Goal: Transaction & Acquisition: Purchase product/service

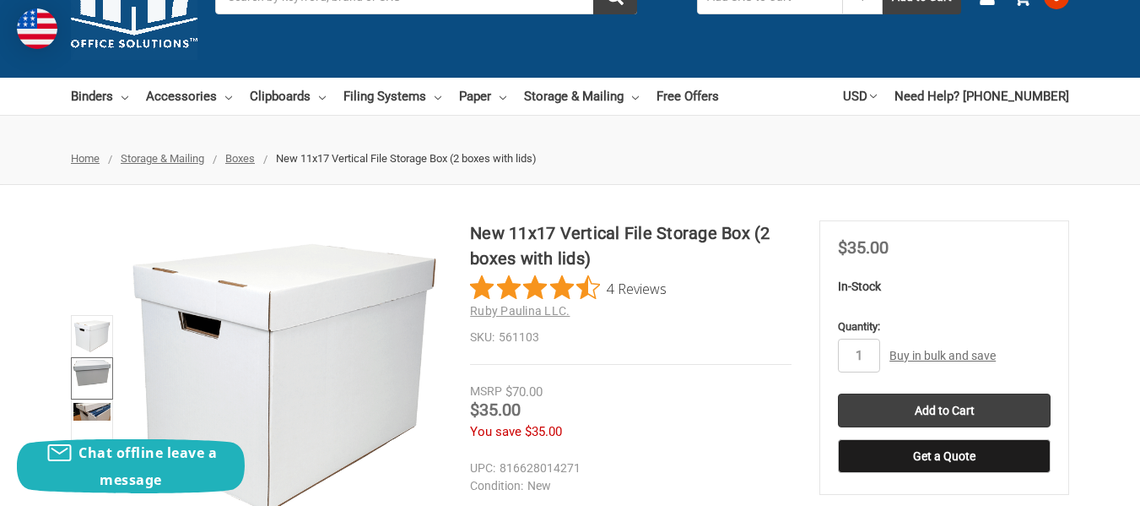
click at [85, 378] on img at bounding box center [91, 373] width 37 height 26
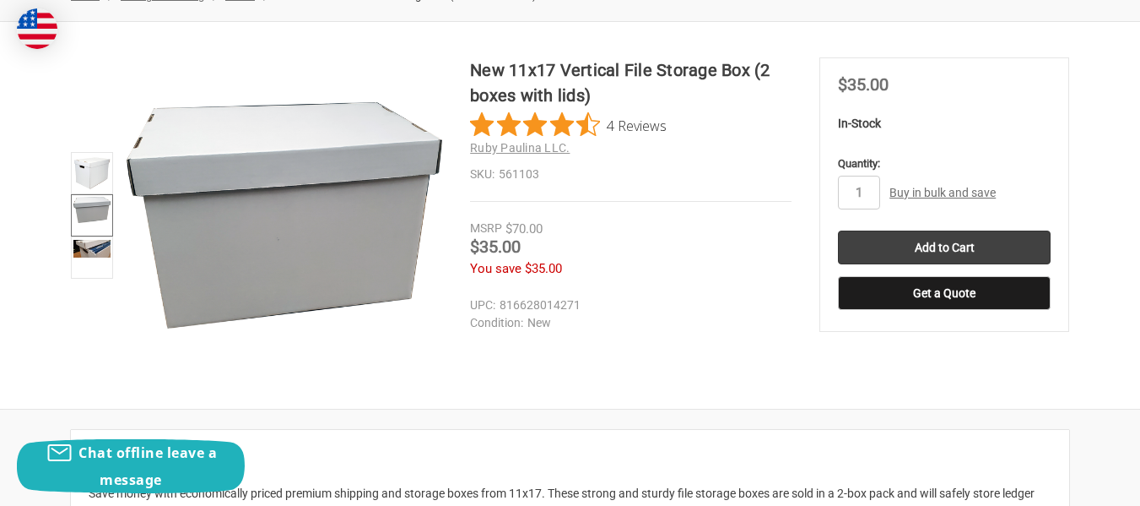
scroll to position [253, 0]
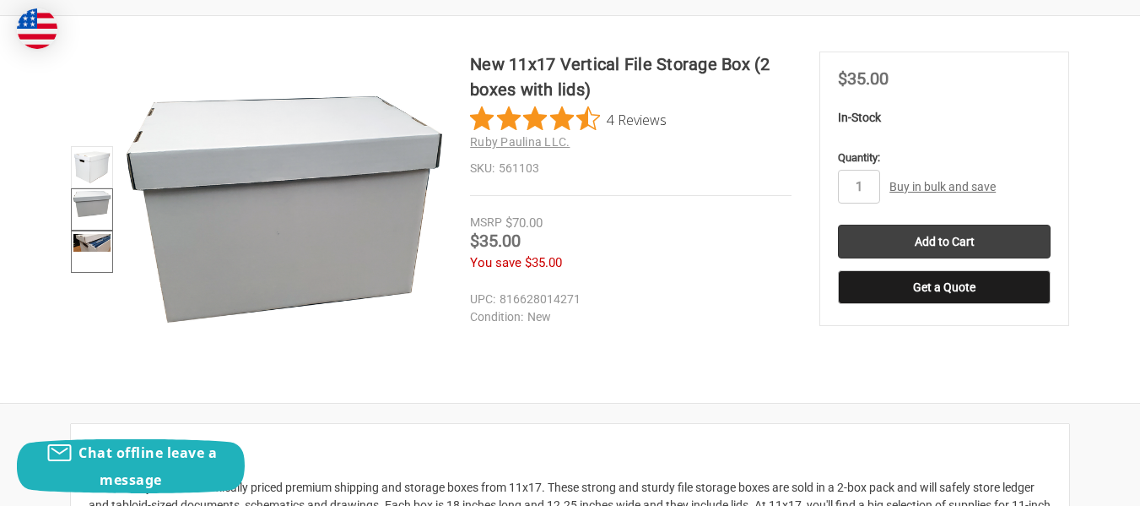
click at [86, 241] on img at bounding box center [91, 243] width 37 height 18
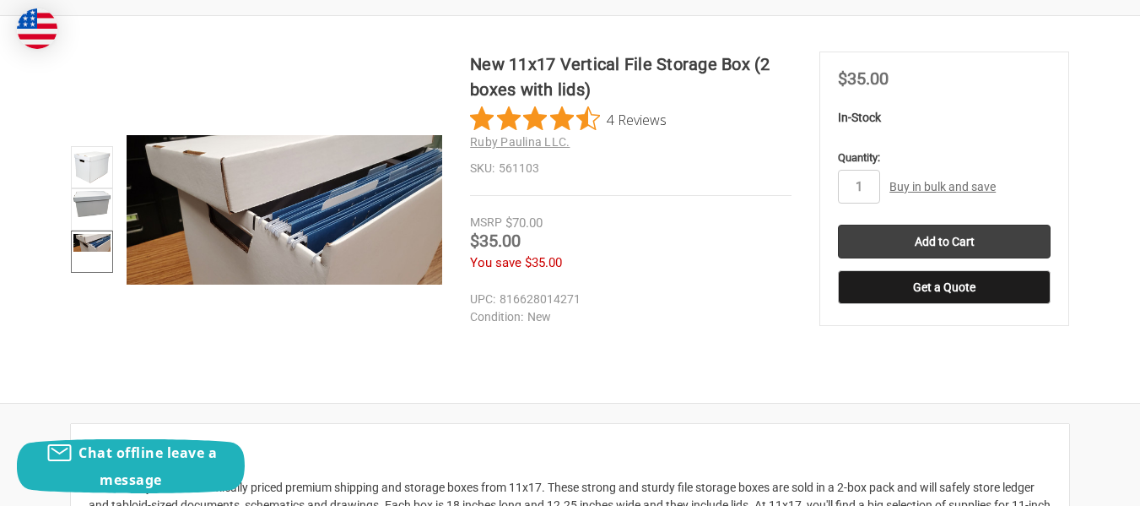
click at [80, 249] on img at bounding box center [91, 243] width 37 height 18
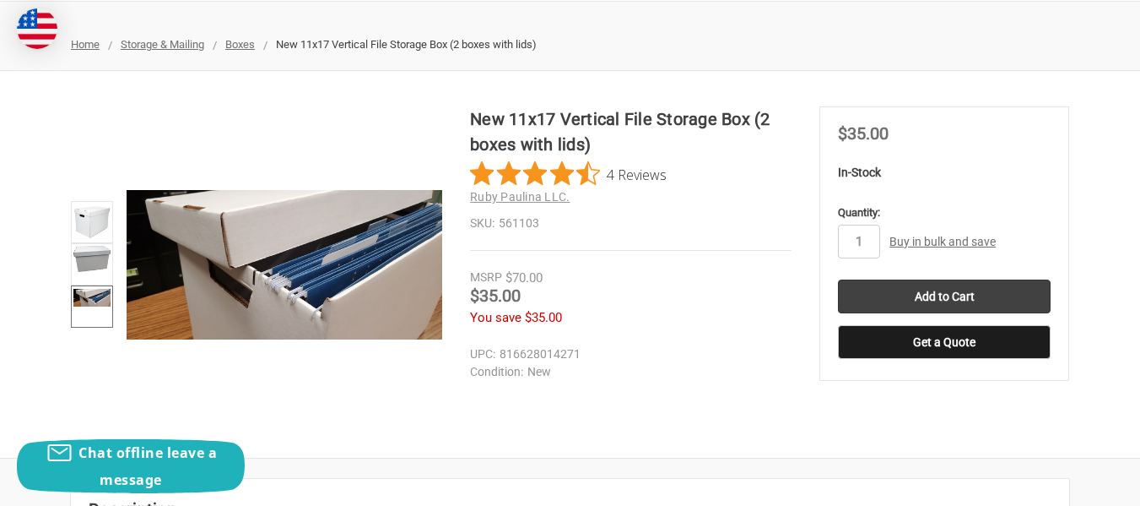
scroll to position [169, 0]
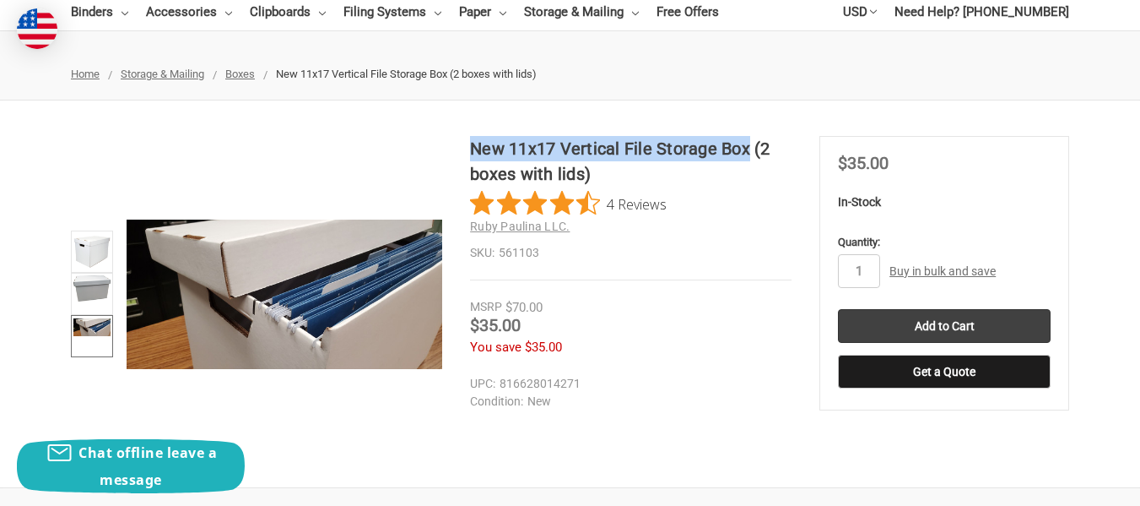
drag, startPoint x: 473, startPoint y: 147, endPoint x: 746, endPoint y: 149, distance: 273.5
click at [748, 148] on h1 "New 11x17 Vertical File Storage Box (2 boxes with lids)" at bounding box center [631, 161] width 322 height 51
click at [515, 146] on h1 "New 11x17 Vertical File Storage Box (2 boxes with lids)" at bounding box center [631, 161] width 322 height 51
click at [510, 150] on h1 "New 11x17 Vertical File Storage Box (2 boxes with lids)" at bounding box center [631, 161] width 322 height 51
drag, startPoint x: 510, startPoint y: 150, endPoint x: 749, endPoint y: 157, distance: 238.9
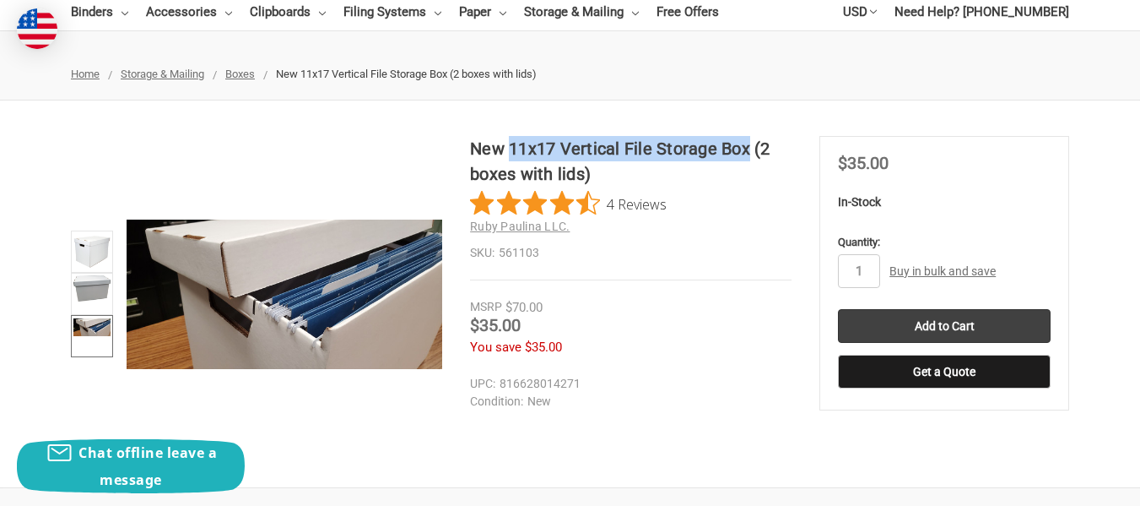
click at [749, 157] on h1 "New 11x17 Vertical File Storage Box (2 boxes with lids)" at bounding box center [631, 161] width 322 height 51
copy h1 "11x17 Vertical File Storage Box"
click at [107, 283] on img at bounding box center [91, 288] width 37 height 26
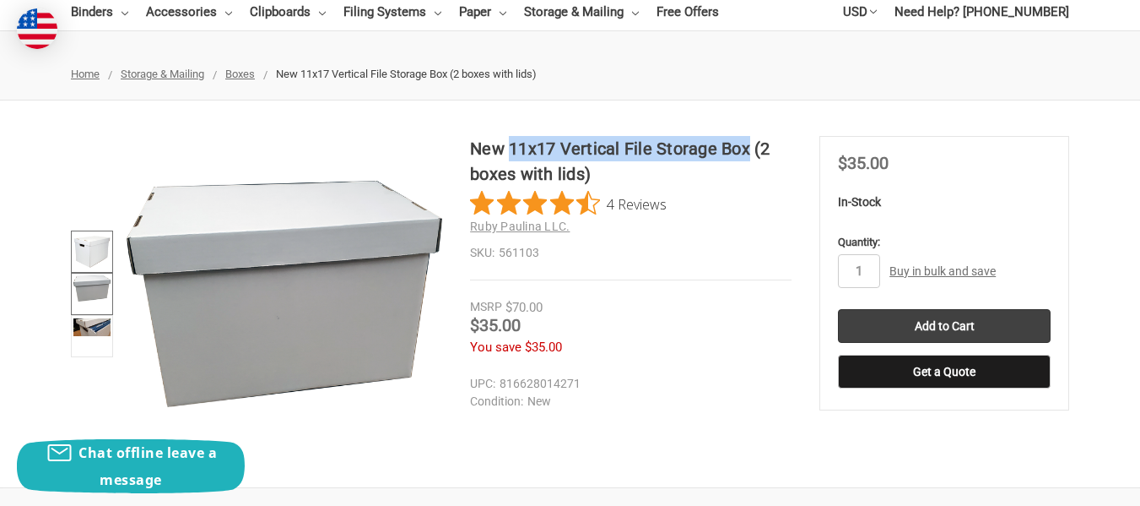
click at [95, 252] on img at bounding box center [91, 251] width 37 height 37
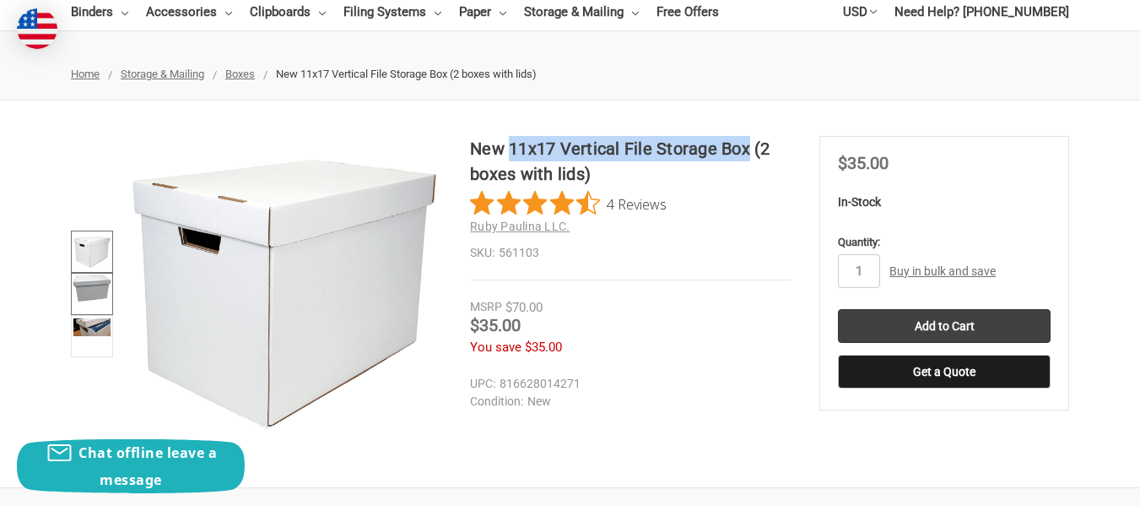
click at [90, 291] on img at bounding box center [91, 288] width 37 height 26
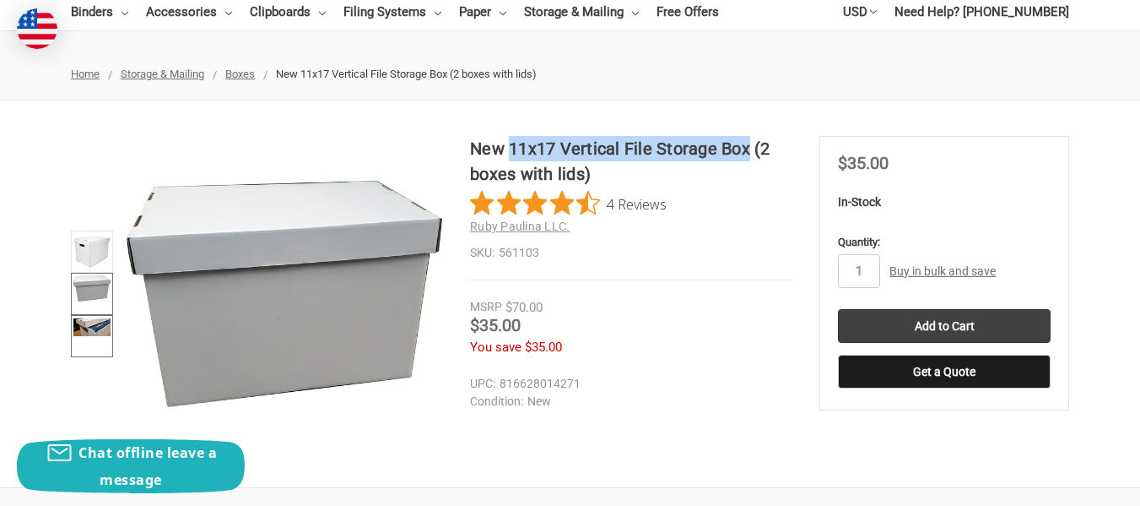
click at [89, 324] on img at bounding box center [91, 327] width 37 height 18
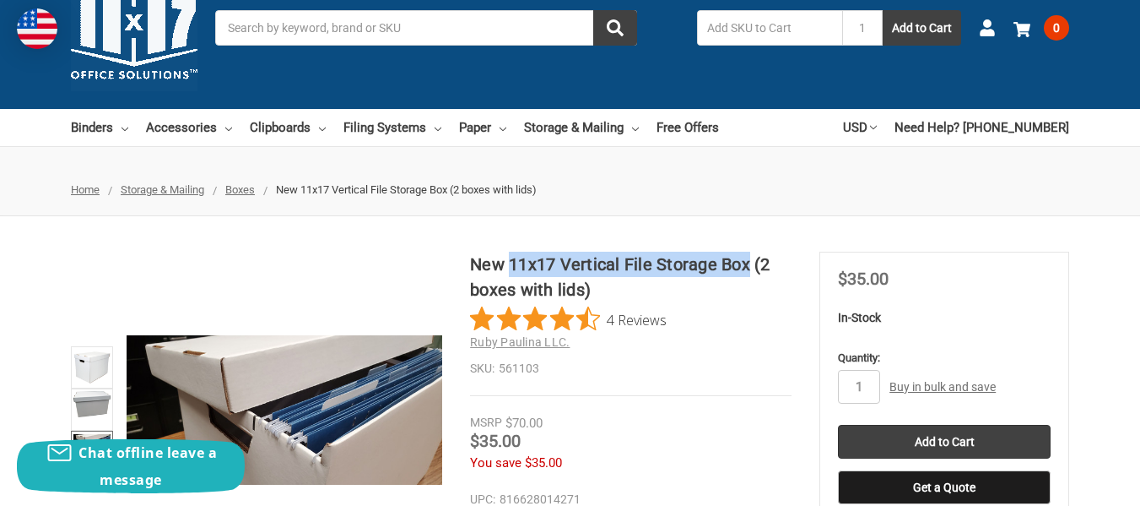
scroll to position [84, 0]
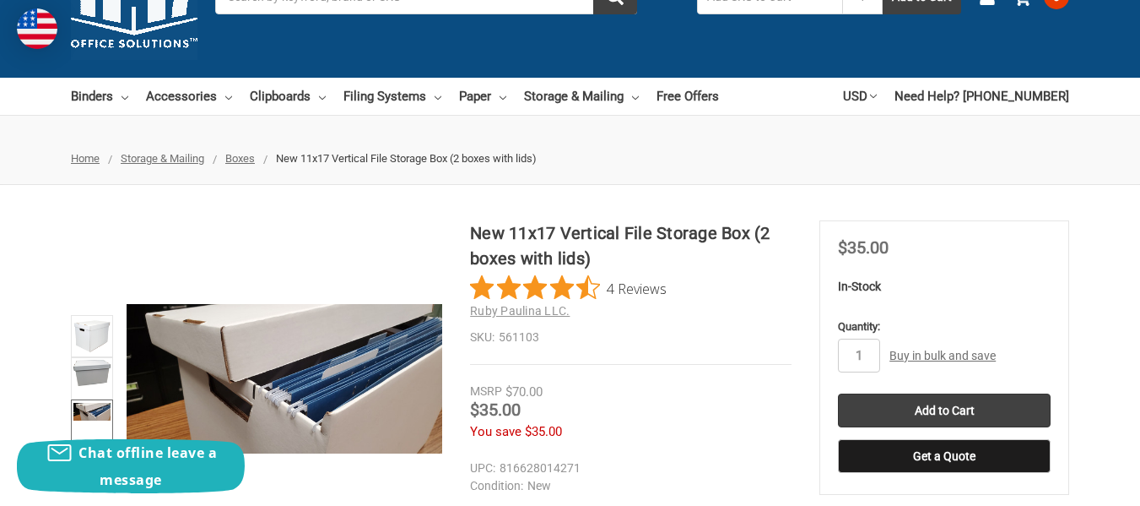
click at [624, 390] on div "MSRP $70.00" at bounding box center [631, 391] width 322 height 19
click at [715, 370] on section "New 11x17 Vertical File Storage Box (2 boxes with lids) 4 Reviews Ruby Paulina …" at bounding box center [644, 339] width 349 height 239
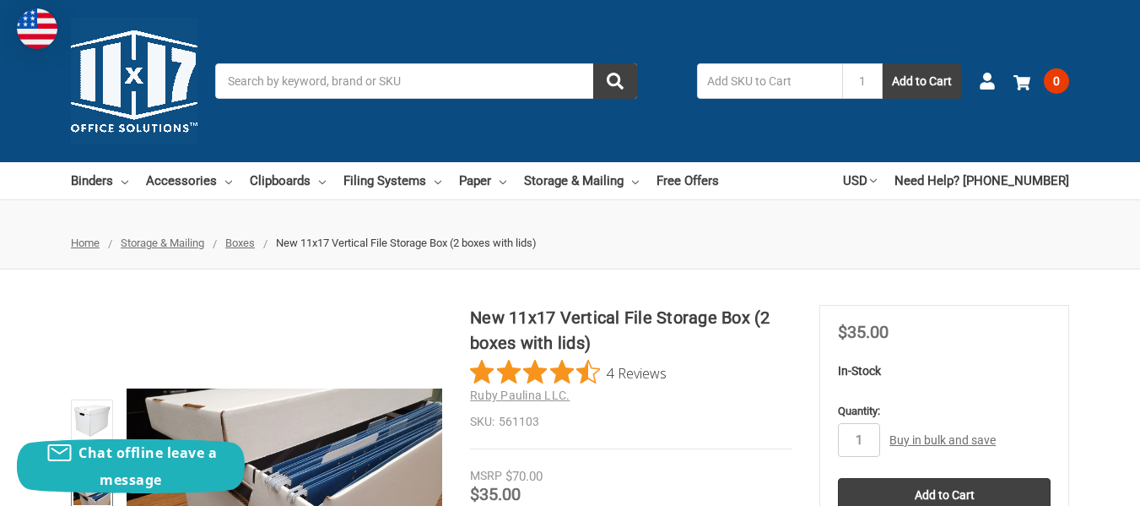
click at [803, 81] on input "text" at bounding box center [769, 80] width 145 height 35
click at [1021, 78] on use at bounding box center [1022, 82] width 17 height 15
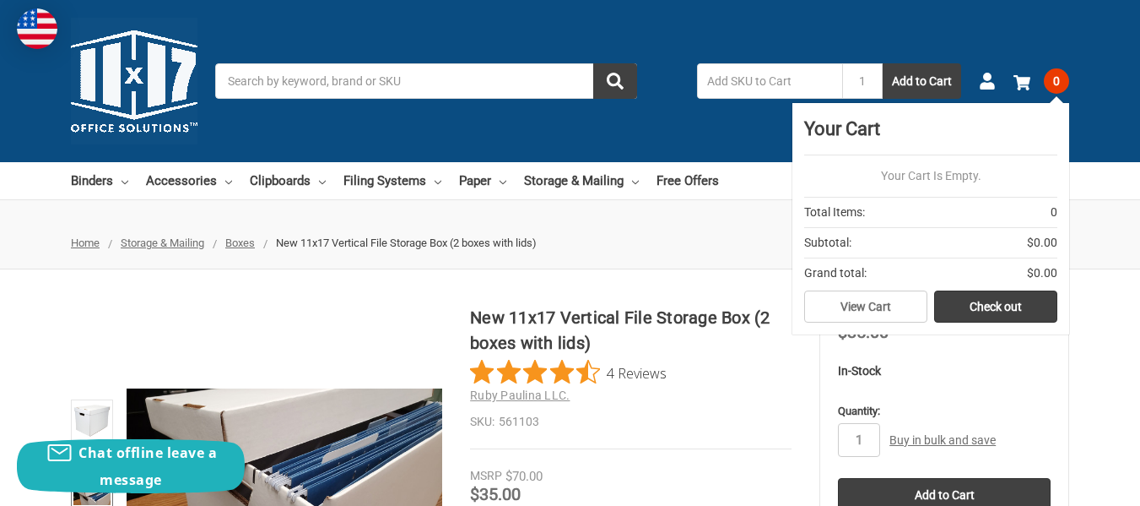
click at [731, 258] on ul "Home Storage & Mailing Boxes New 11x17 Vertical File Storage Box (2 boxes with …" at bounding box center [570, 243] width 1140 height 52
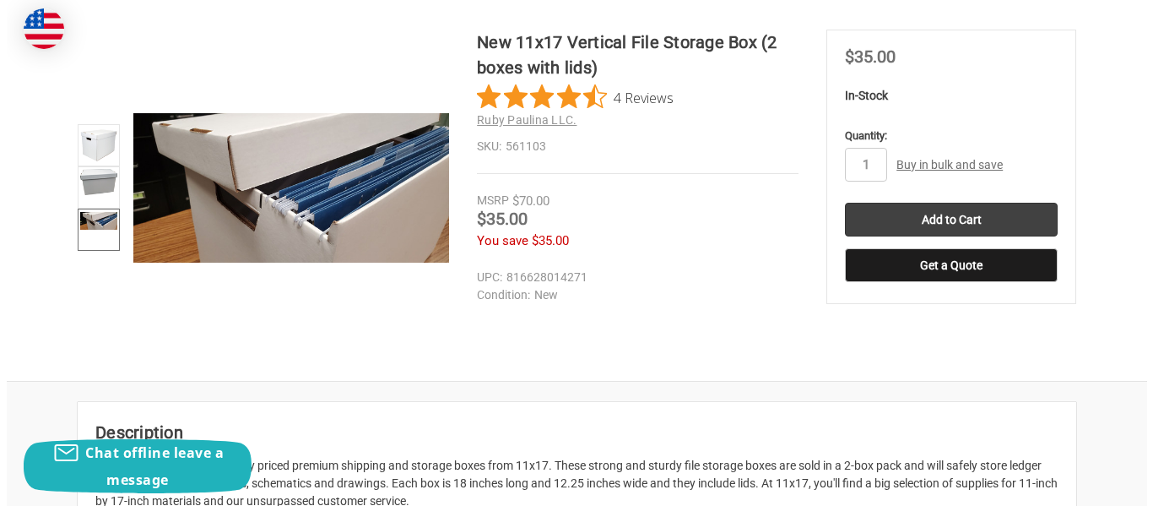
scroll to position [253, 0]
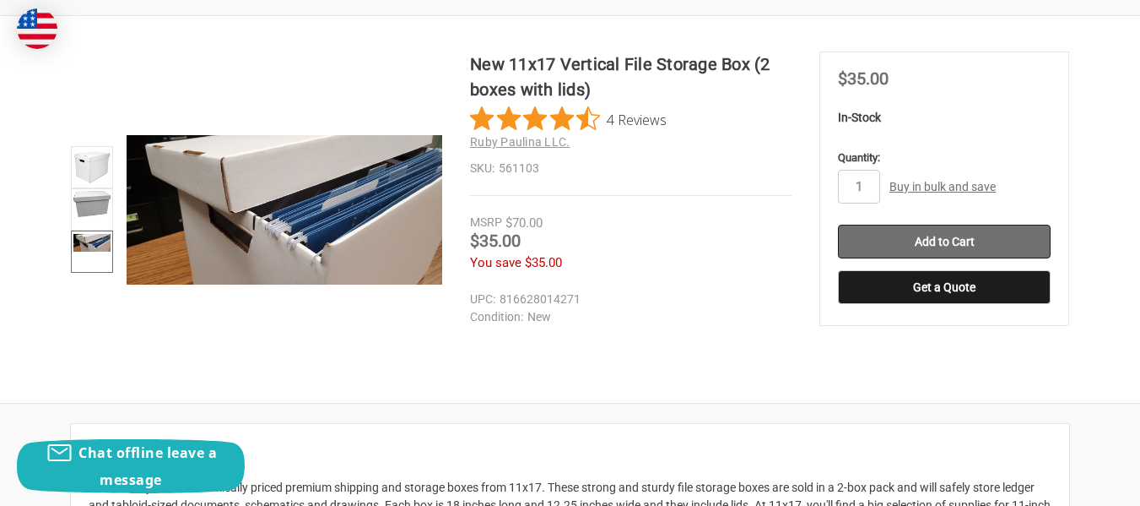
click at [959, 239] on input "Add to Cart" at bounding box center [944, 241] width 213 height 34
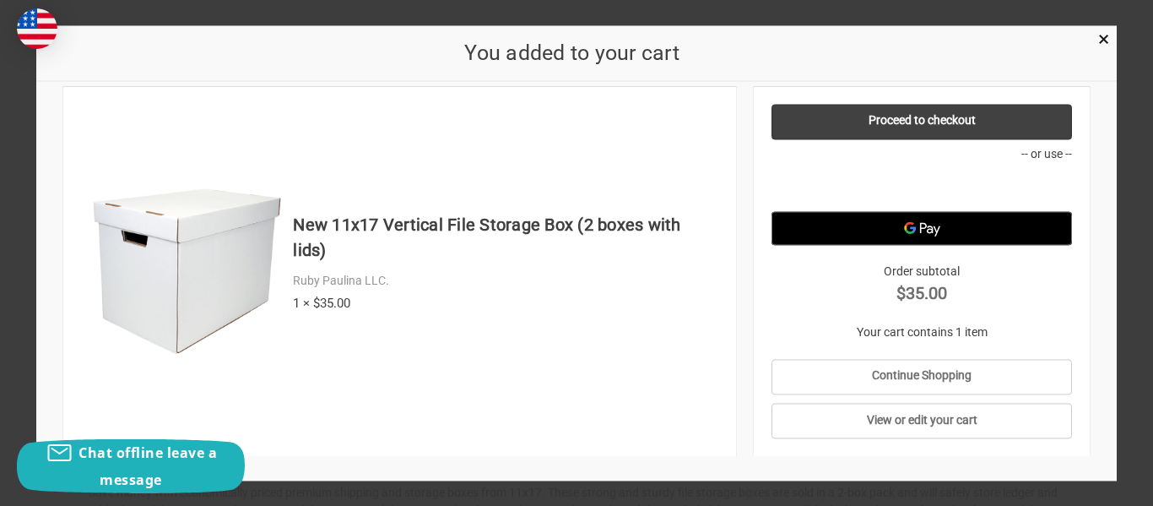
scroll to position [24, 0]
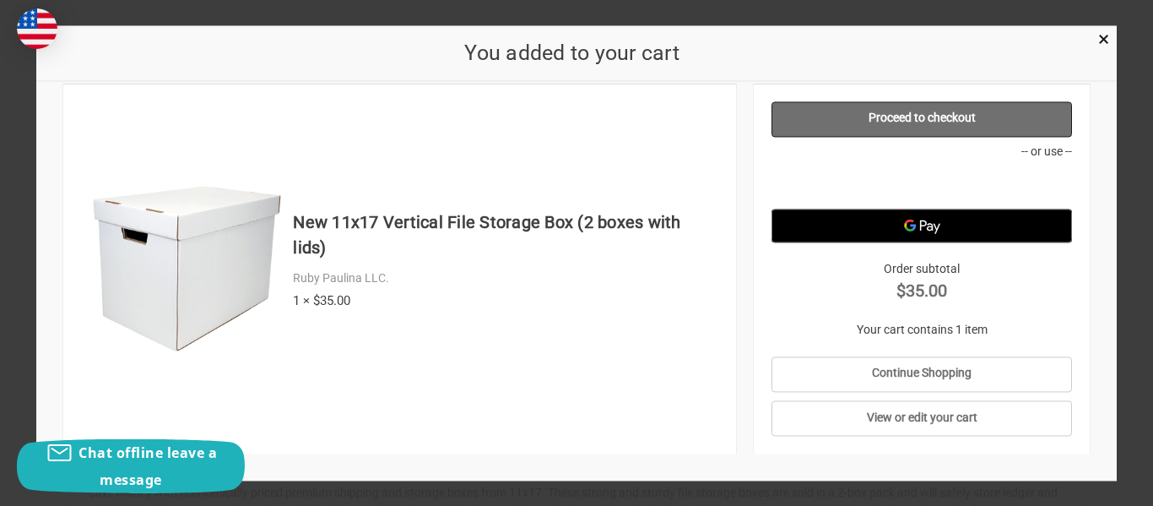
click at [929, 113] on link "Proceed to checkout" at bounding box center [921, 118] width 301 height 35
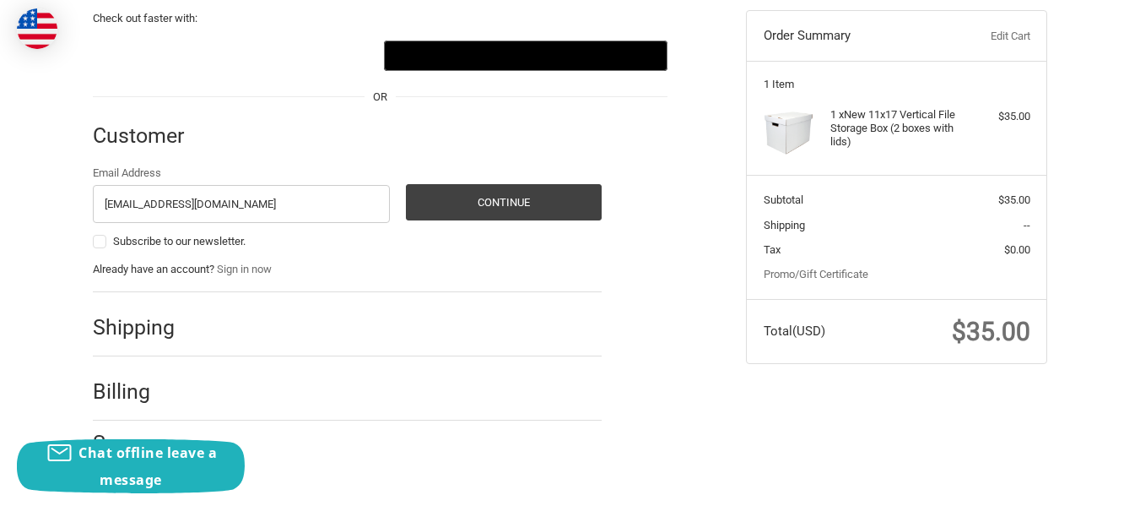
type input "jleohood@gmail.com"
click at [358, 255] on div "Email Address jleohood@gmail.com Subscribe to our newsletter. Continue Already …" at bounding box center [347, 221] width 509 height 113
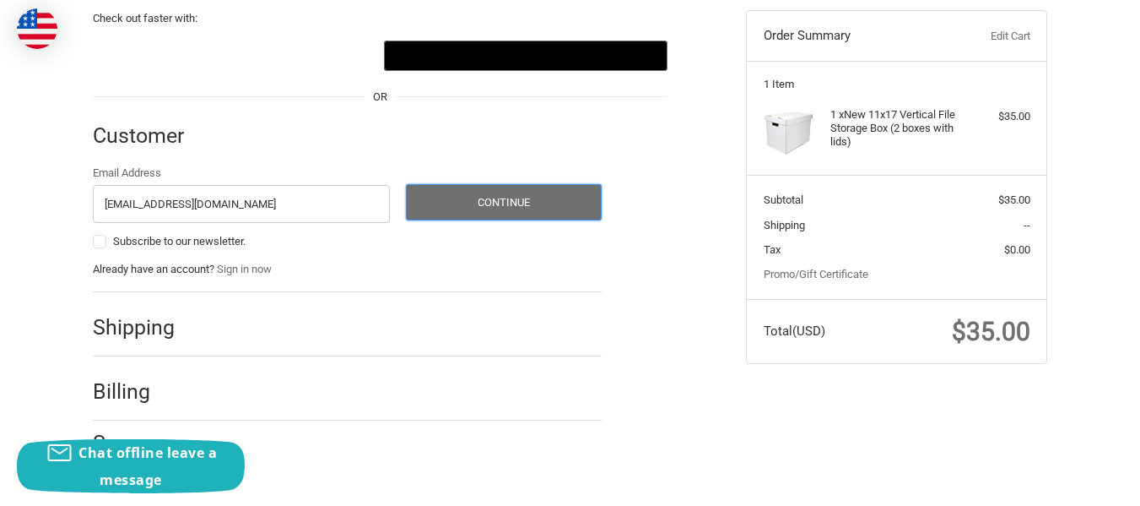
click at [524, 203] on button "Continue" at bounding box center [504, 202] width 196 height 36
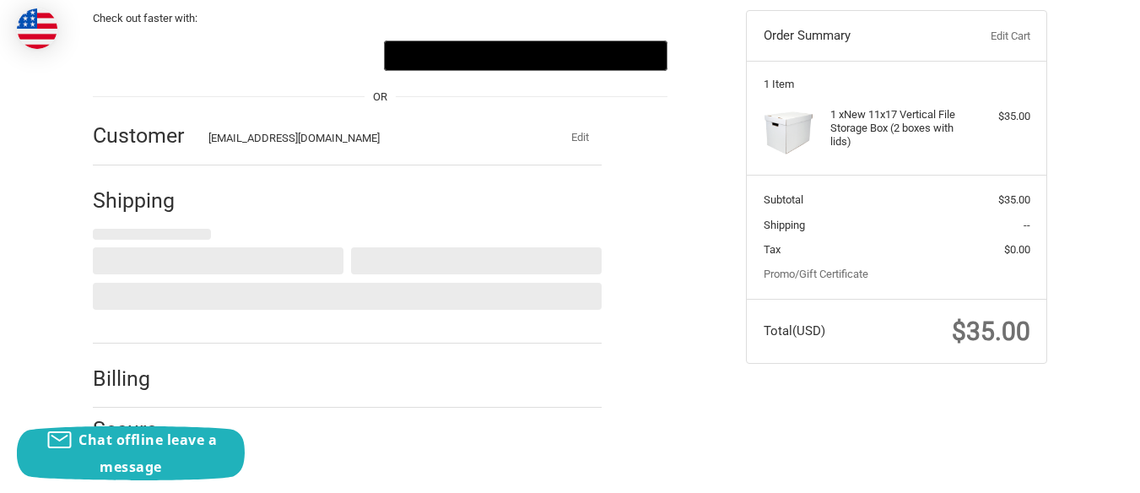
select select "US"
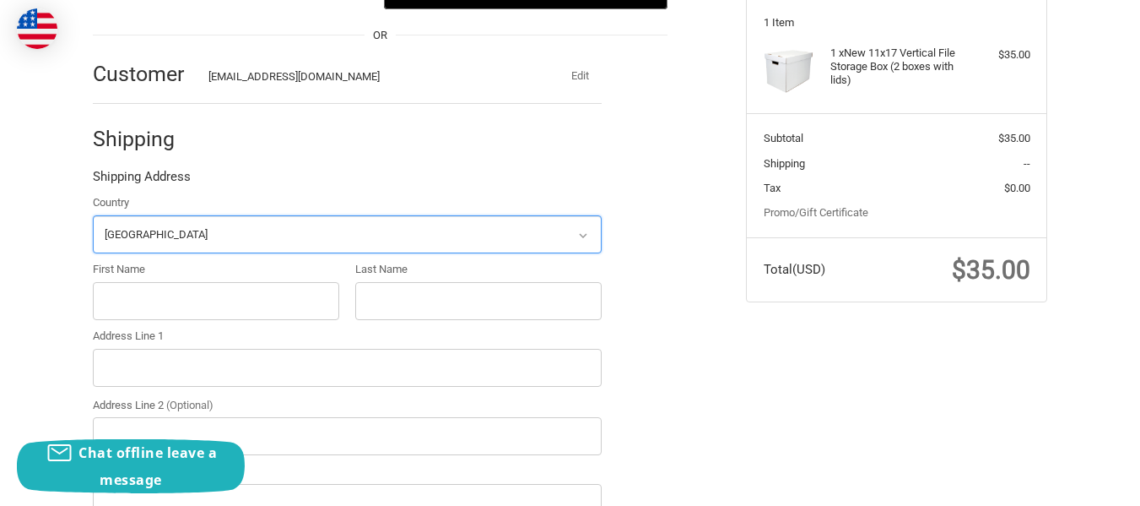
scroll to position [238, 0]
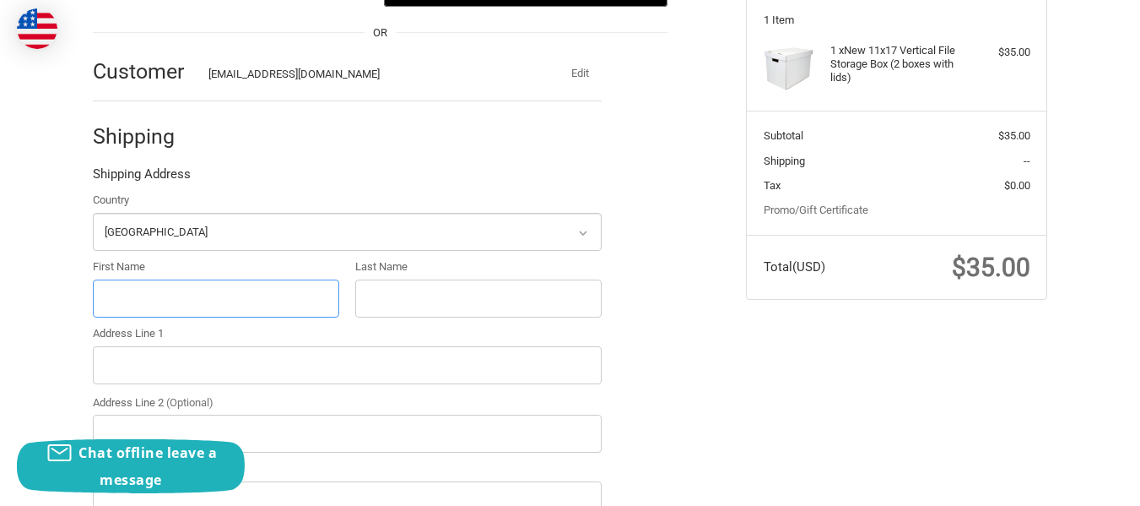
click at [231, 306] on input "First Name" at bounding box center [216, 298] width 246 height 38
type input "Jimmy"
type input "Hood"
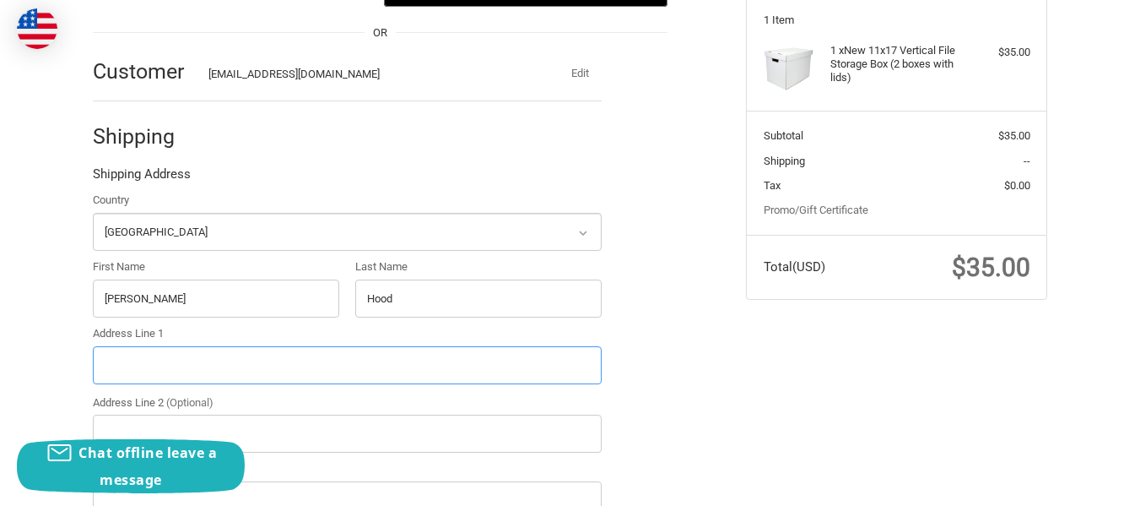
type input "15926 NE 90th St"
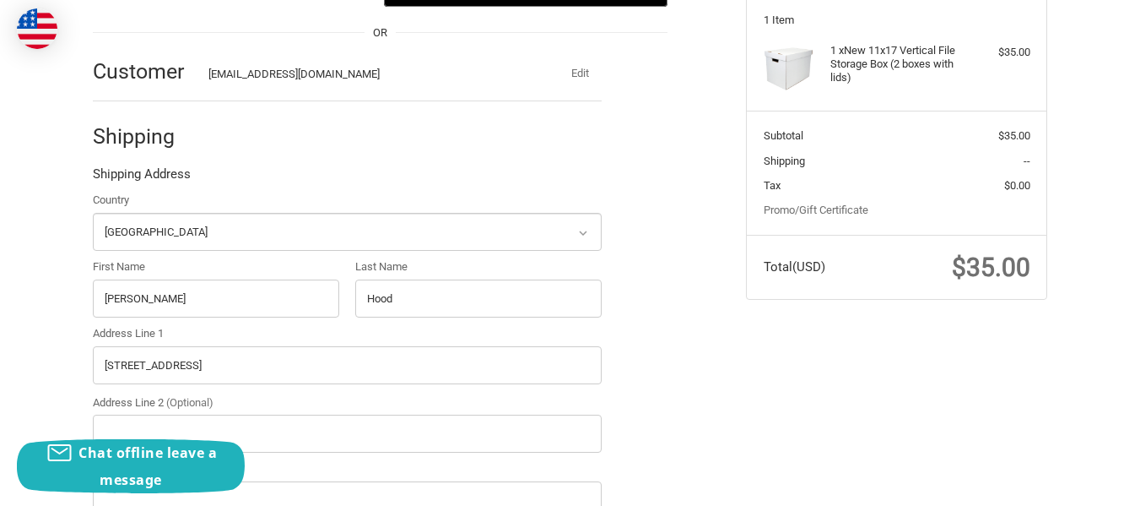
type input "Vancouver"
select select "WA"
type input "98682"
type input "3607716420"
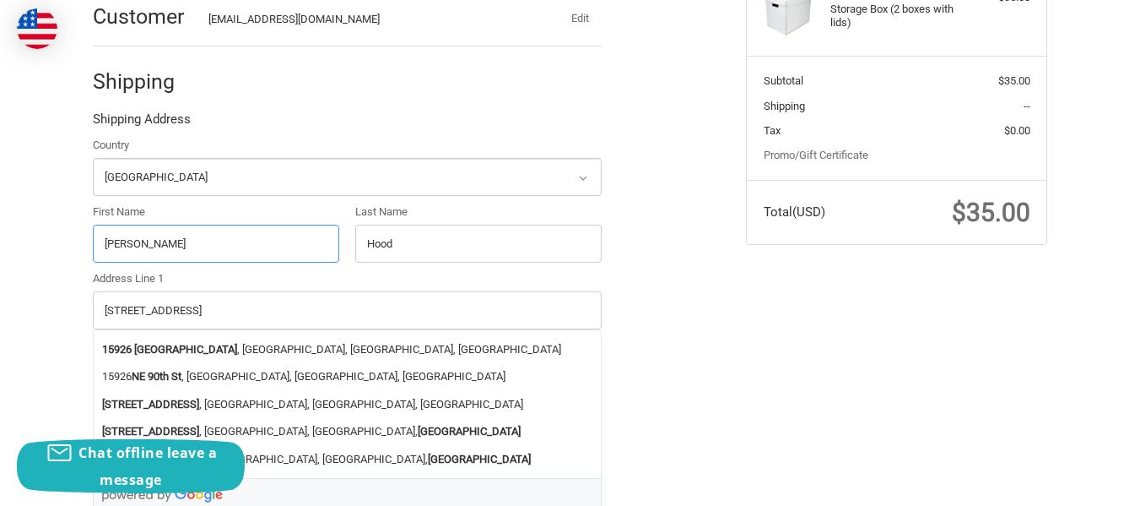
scroll to position [322, 0]
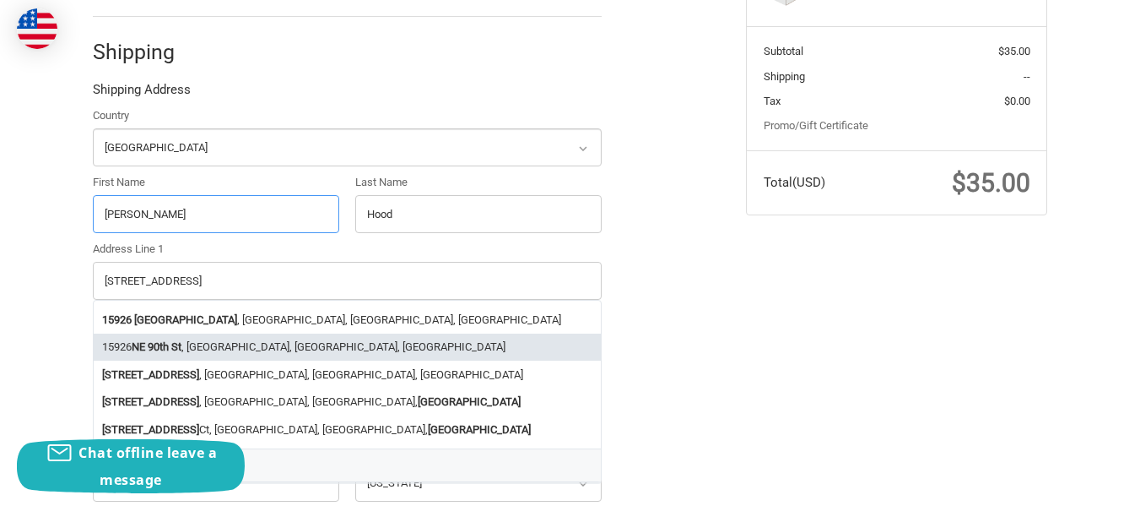
radio input "true"
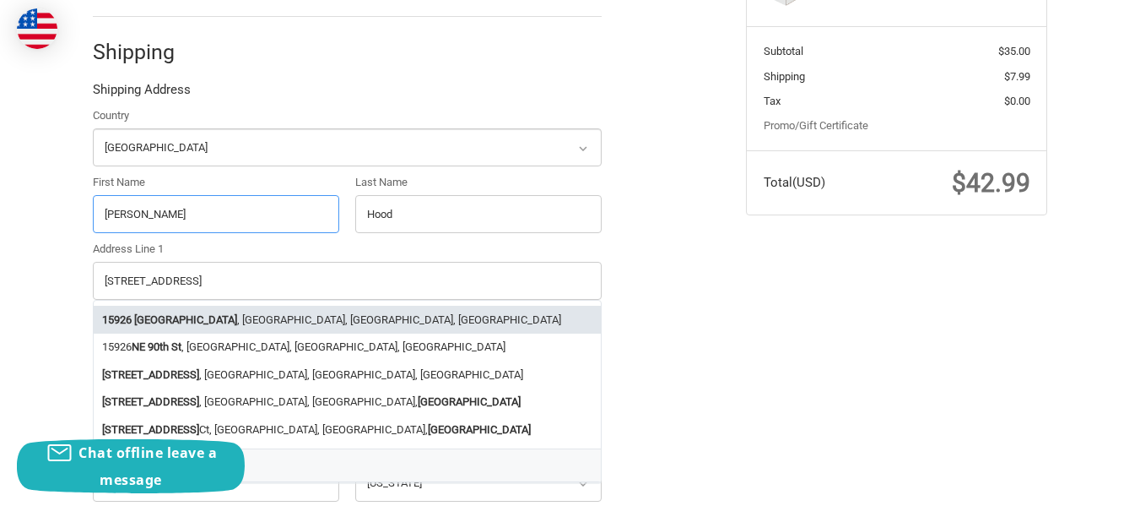
click at [159, 315] on strong "Northeast 90th Street" at bounding box center [185, 319] width 103 height 17
type input "15926 Northeast 90th Street"
select select "WA"
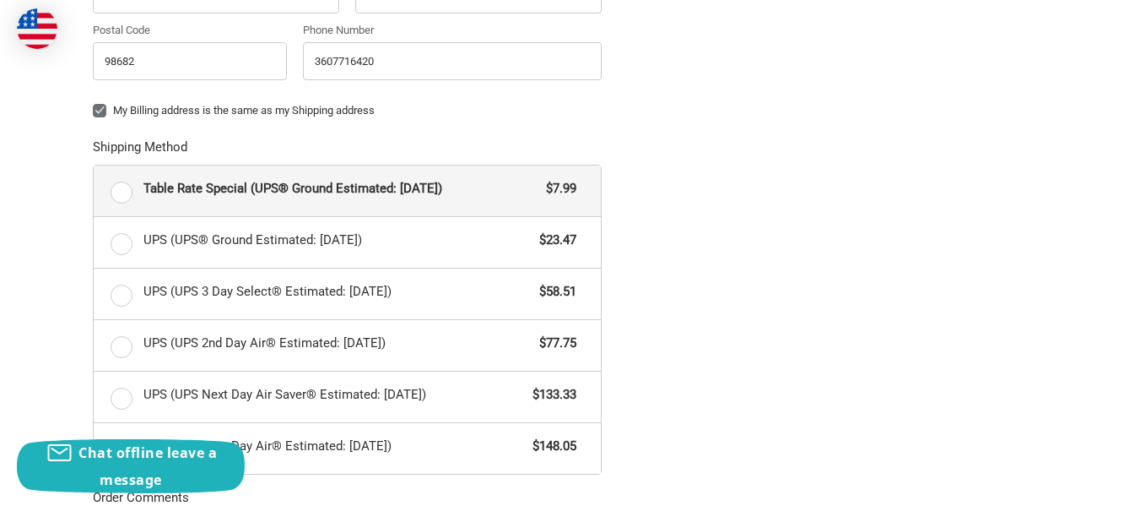
scroll to position [829, 0]
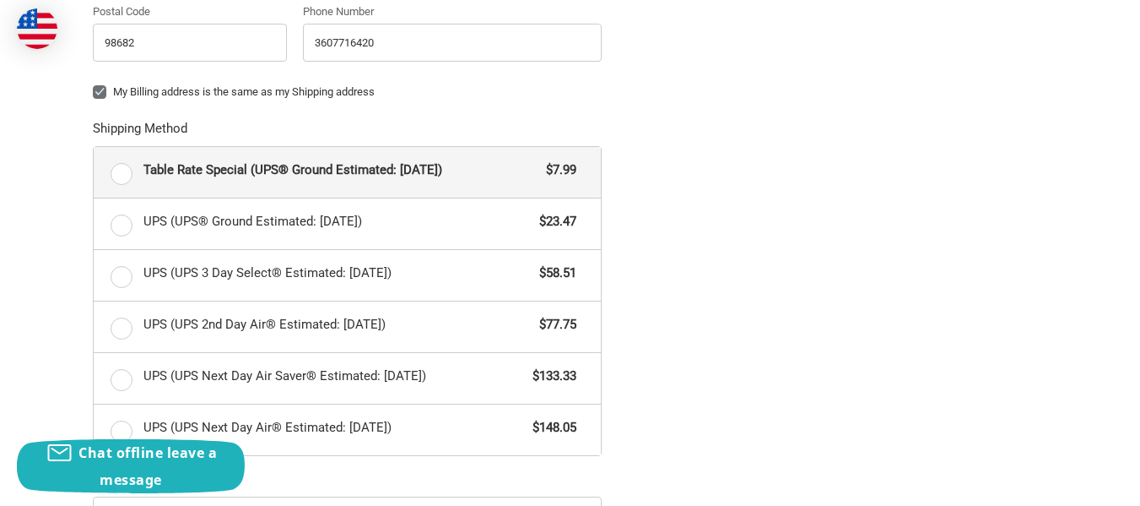
click at [120, 176] on label "Table Rate Special (UPS® Ground Estimated: Mon, Sep 29) $7.99" at bounding box center [347, 172] width 507 height 51
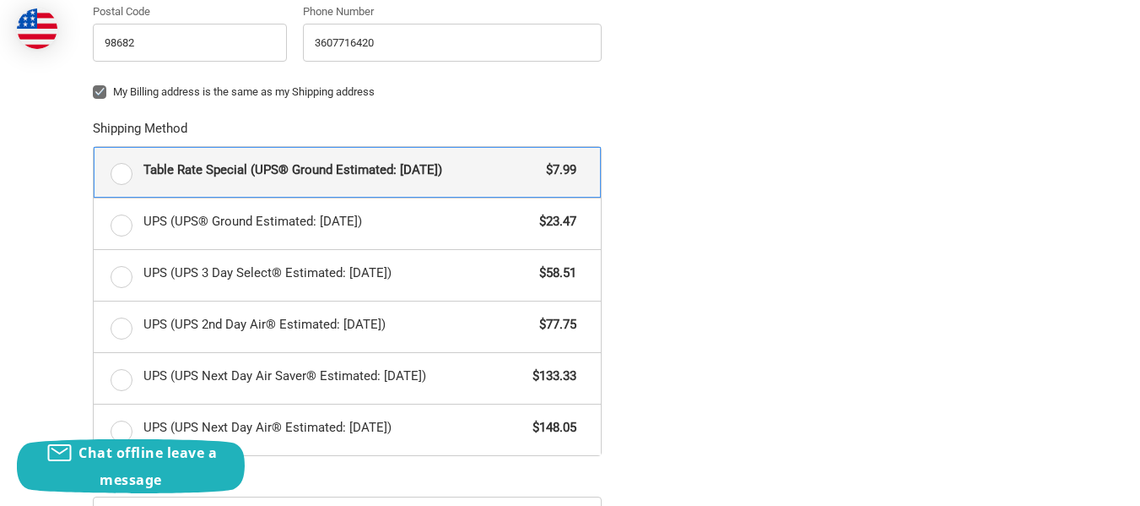
click at [95, 148] on input "Table Rate Special (UPS® Ground Estimated: Mon, Sep 29) $7.99" at bounding box center [94, 147] width 1 height 1
radio input "true"
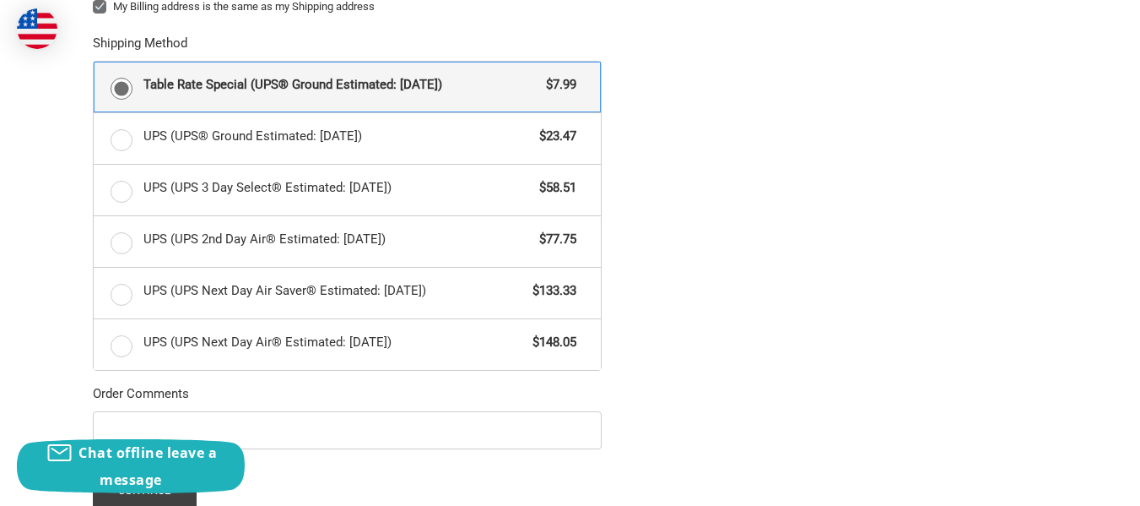
scroll to position [998, 0]
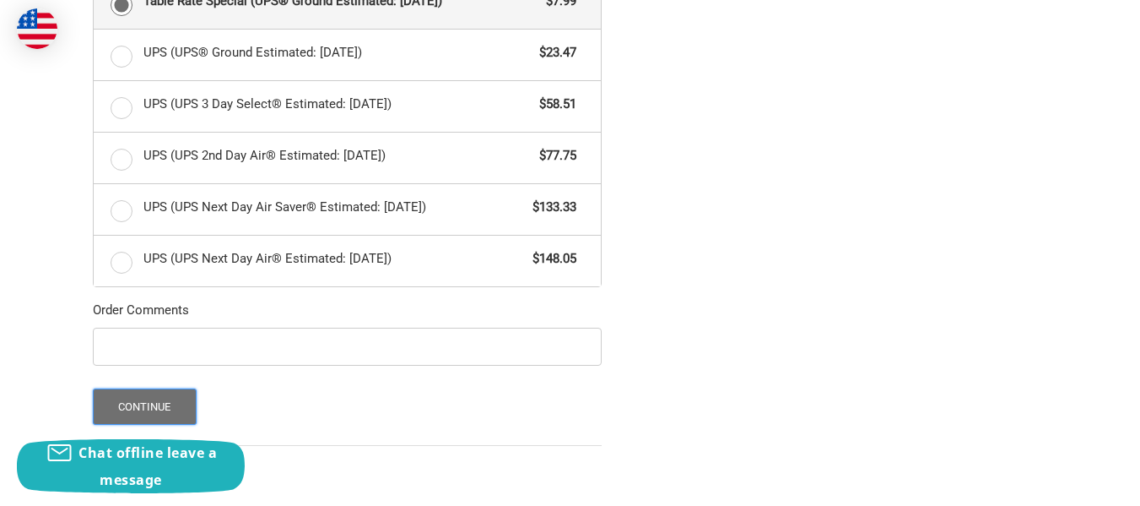
click at [145, 403] on button "Continue" at bounding box center [145, 406] width 104 height 36
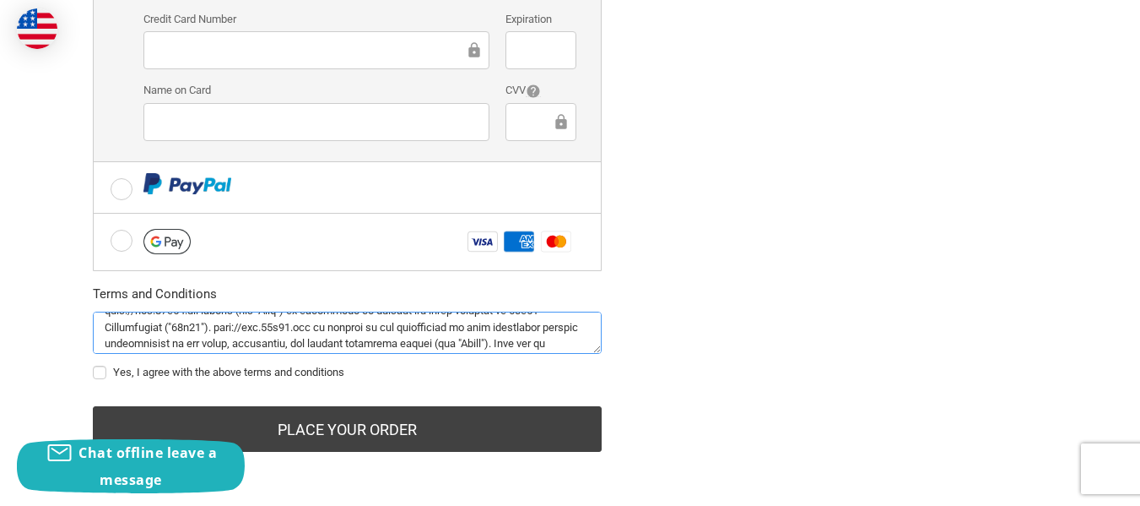
scroll to position [101, 0]
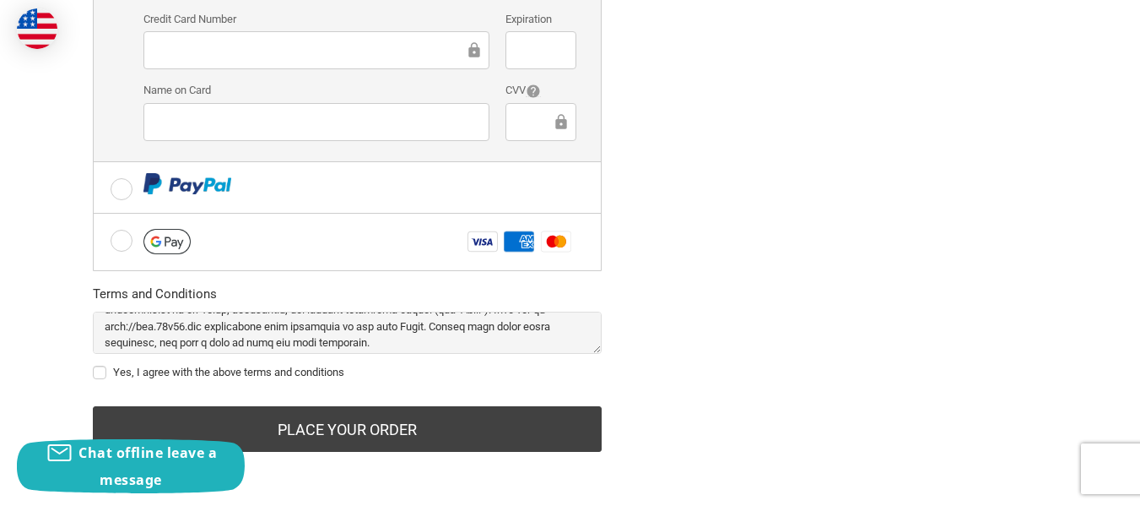
click at [101, 372] on label "Yes, I agree with the above terms and conditions" at bounding box center [347, 372] width 509 height 14
click at [94, 365] on input "Yes, I agree with the above terms and conditions" at bounding box center [93, 364] width 1 height 1
checkbox input "true"
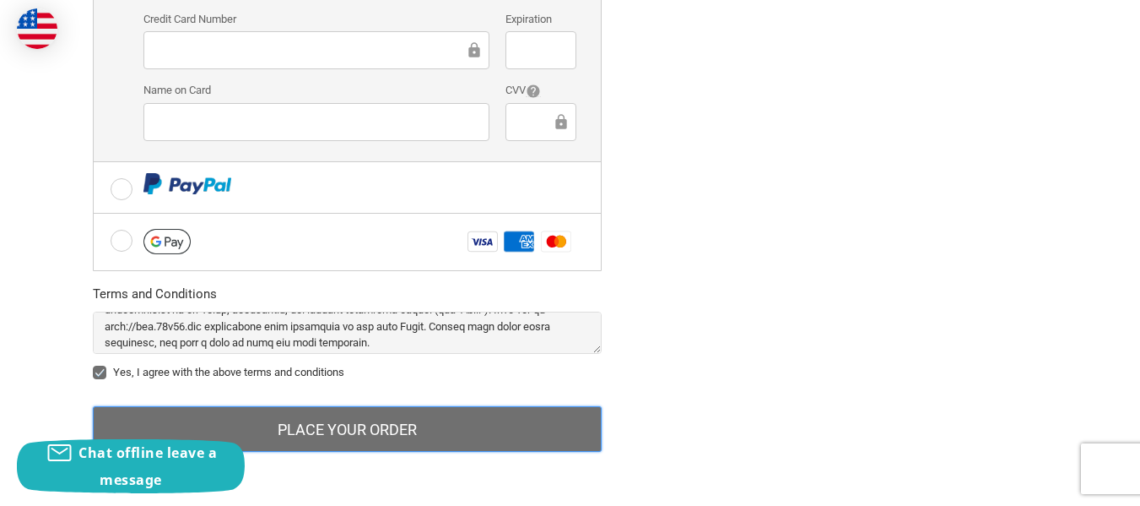
click at [353, 425] on button "Place Your Order" at bounding box center [347, 429] width 509 height 46
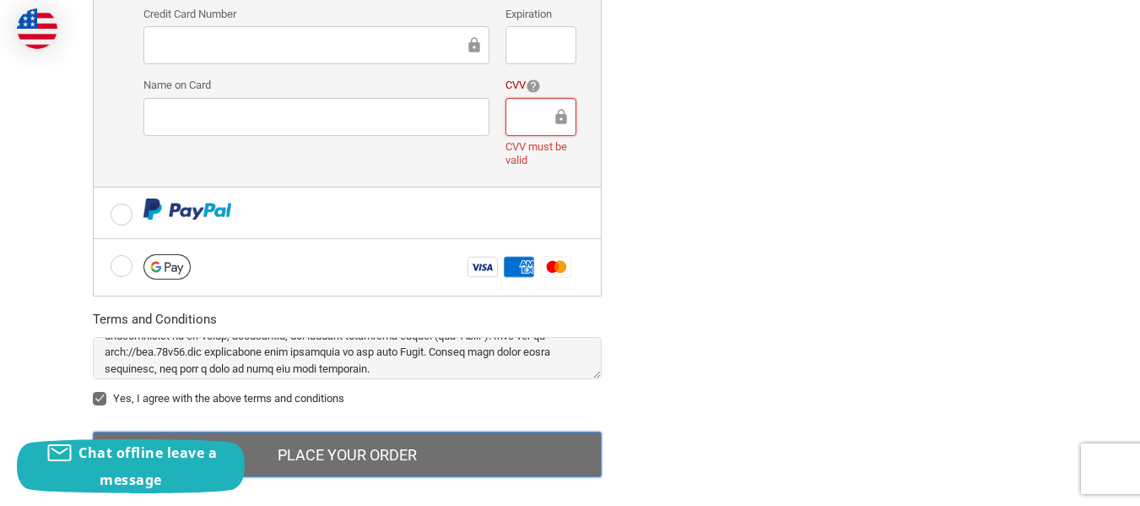
scroll to position [616, 0]
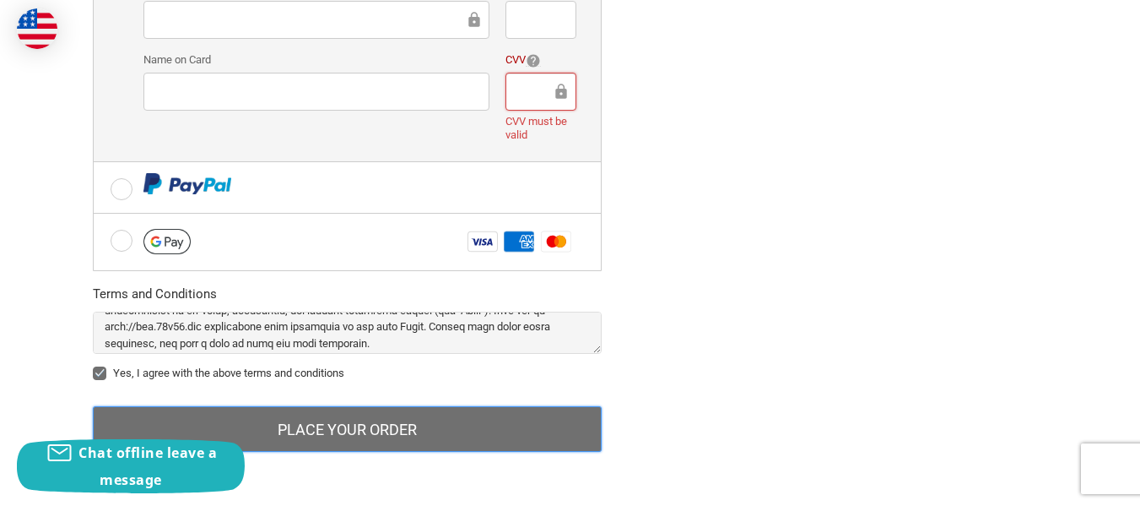
click at [371, 419] on button "Place Your Order" at bounding box center [347, 429] width 509 height 46
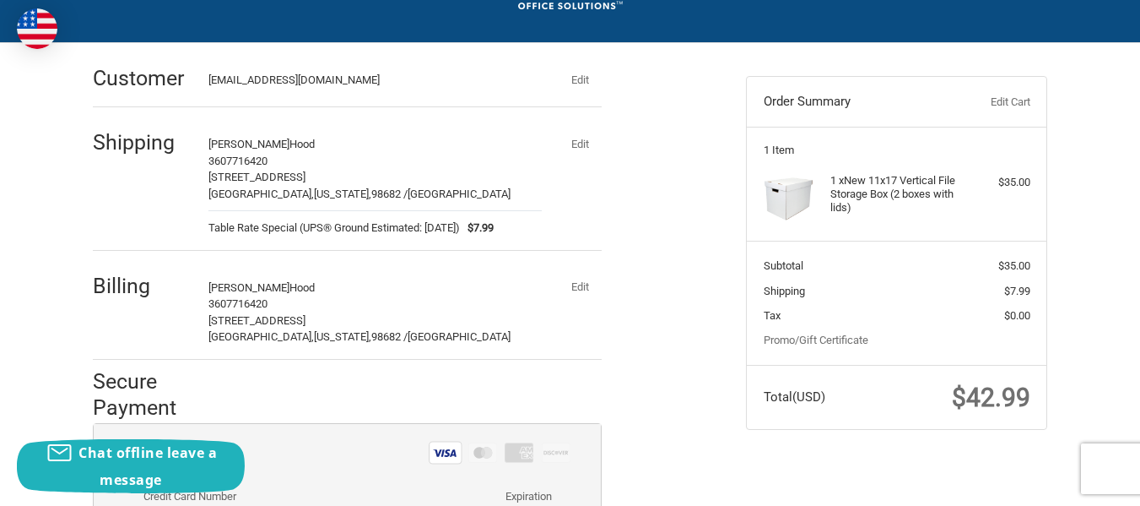
scroll to position [0, 0]
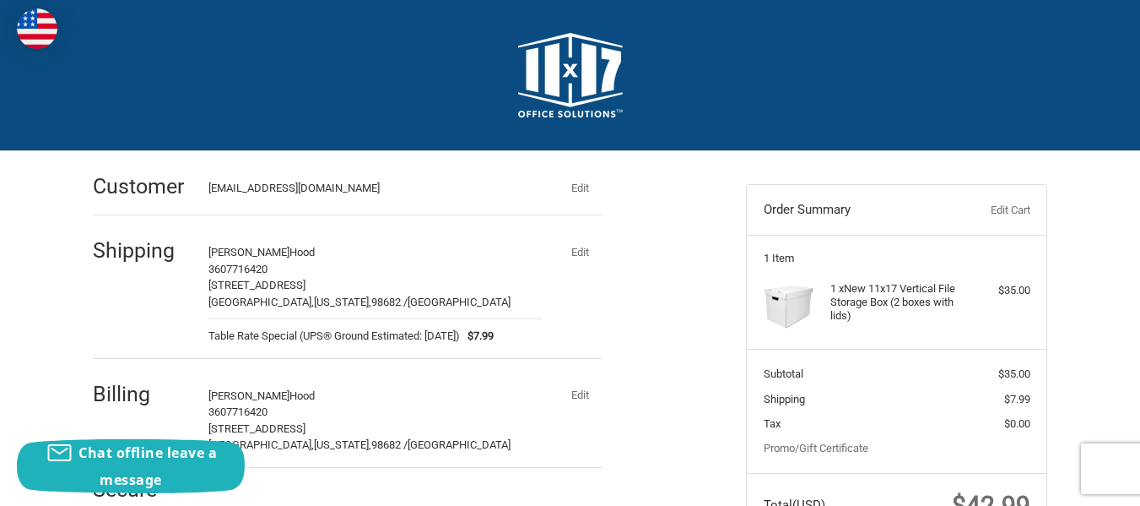
click at [548, 112] on img at bounding box center [570, 75] width 105 height 84
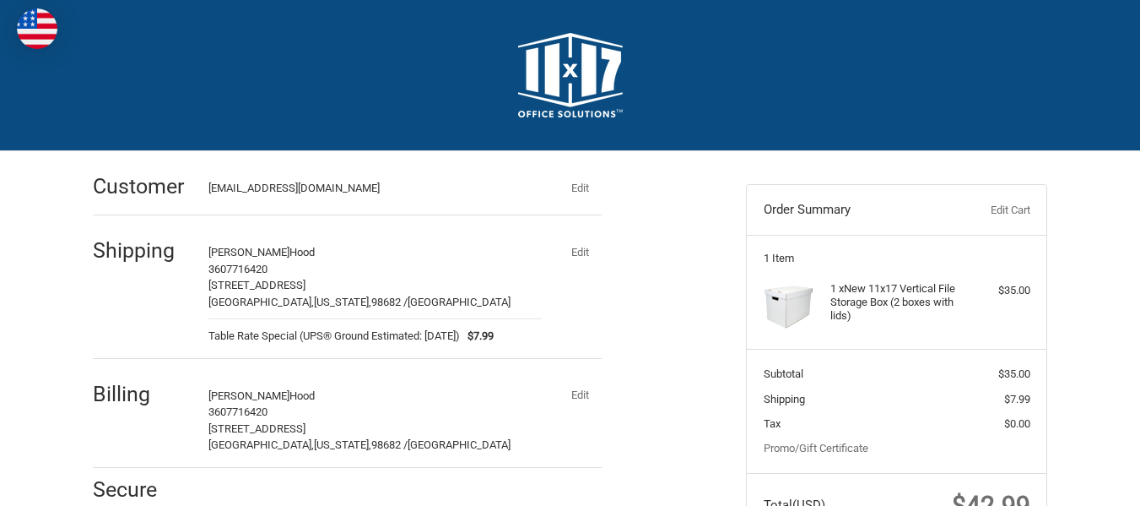
scroll to position [164, 0]
